Goal: Navigation & Orientation: Find specific page/section

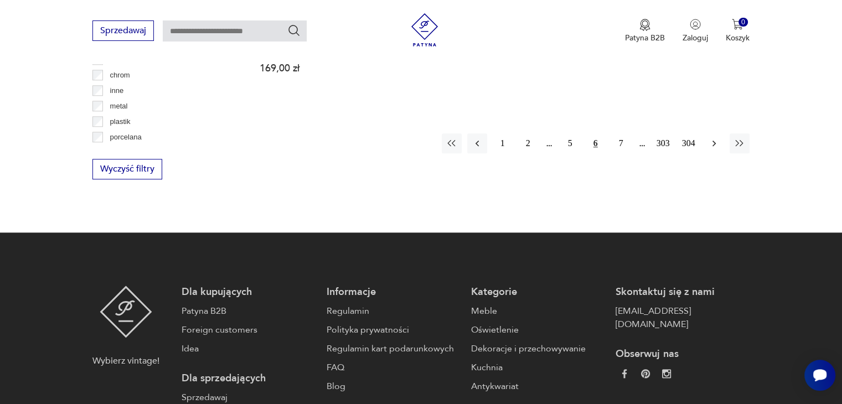
click at [715, 138] on icon "button" at bounding box center [714, 143] width 11 height 11
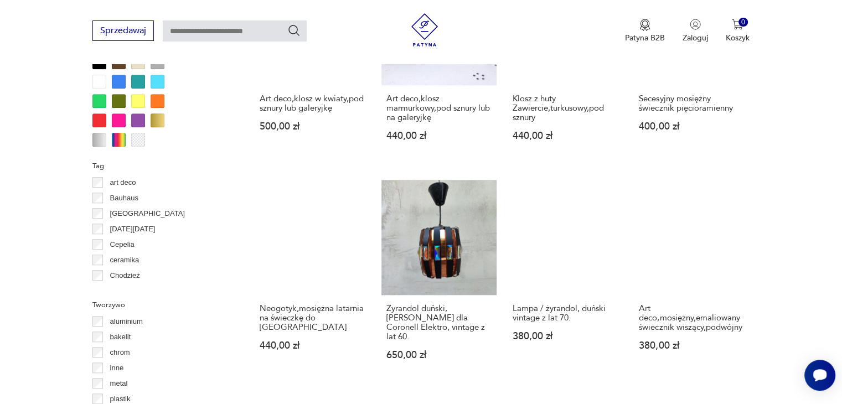
scroll to position [1146, 0]
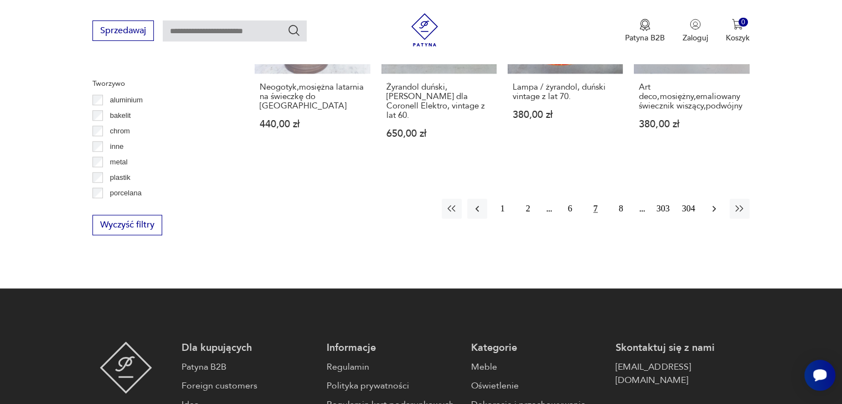
click at [710, 203] on icon "button" at bounding box center [714, 208] width 11 height 11
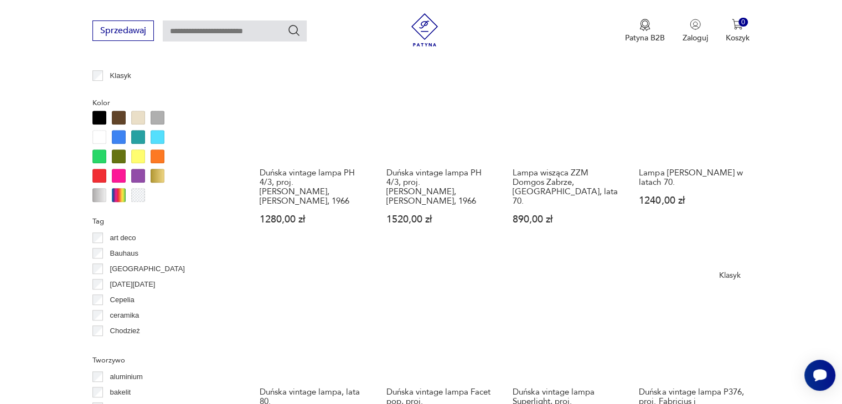
scroll to position [1035, 0]
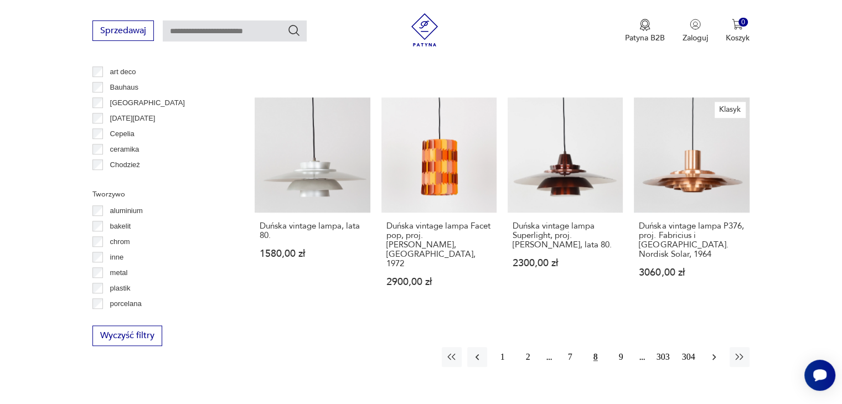
click at [713, 352] on icon "button" at bounding box center [714, 357] width 11 height 11
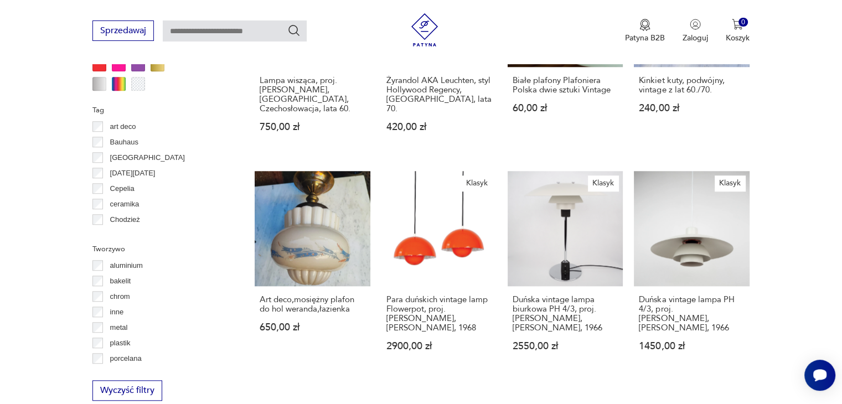
scroll to position [1036, 0]
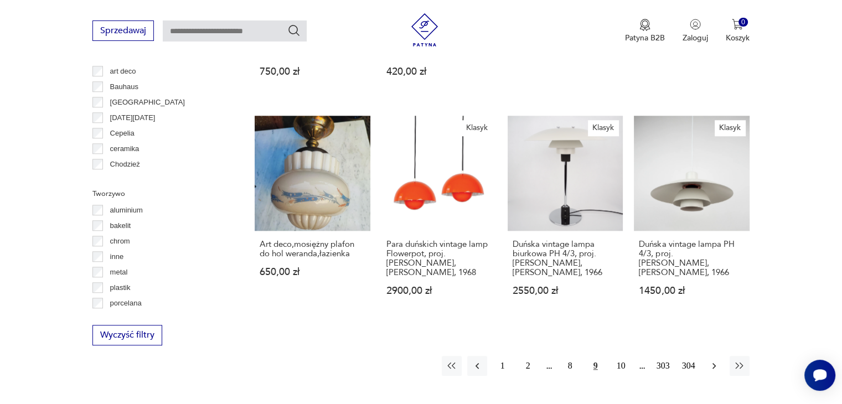
click at [714, 360] on icon "button" at bounding box center [714, 365] width 11 height 11
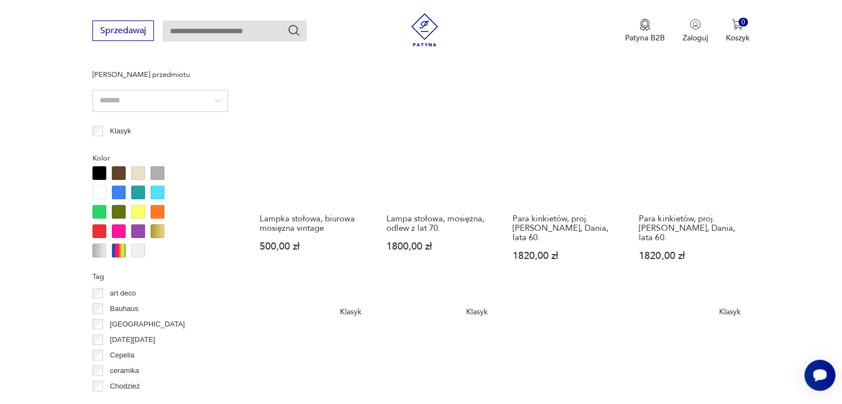
scroll to position [980, 0]
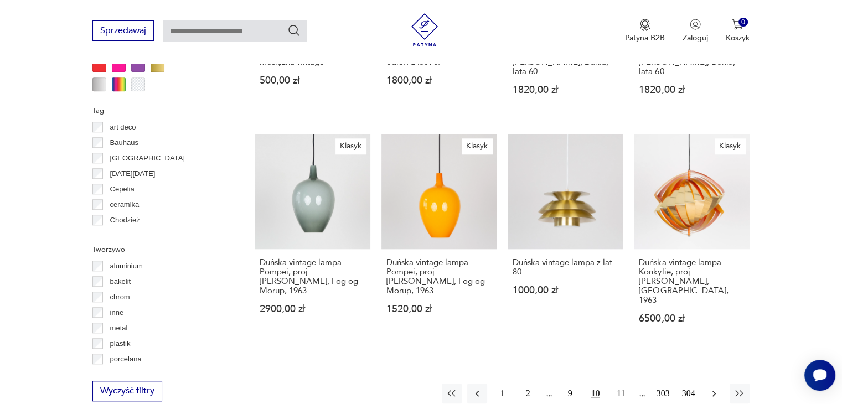
click at [710, 388] on icon "button" at bounding box center [714, 393] width 11 height 11
